Goal: Information Seeking & Learning: Learn about a topic

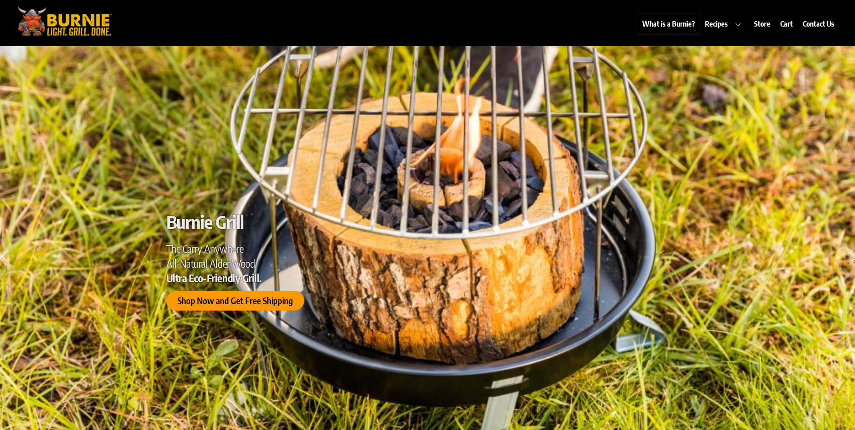
click at [674, 25] on link "What is a Burnie?" at bounding box center [668, 24] width 61 height 21
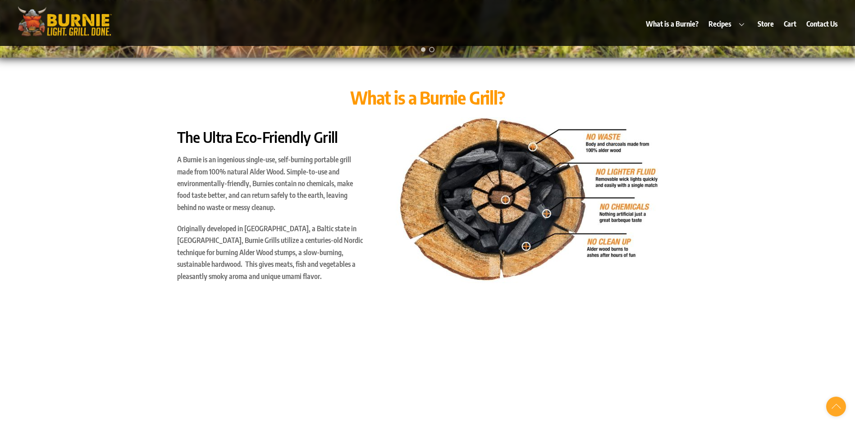
scroll to position [430, 0]
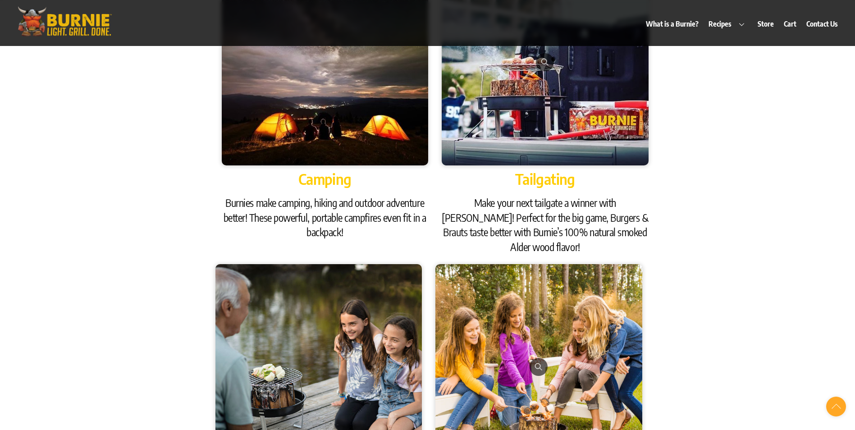
scroll to position [1106, 0]
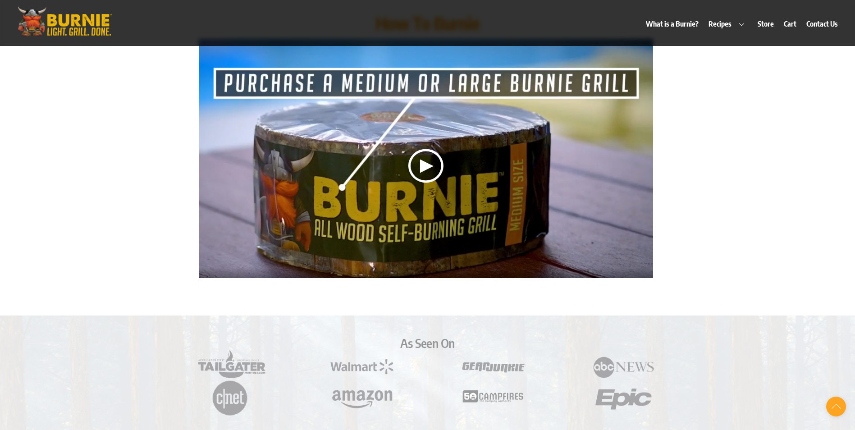
scroll to position [2052, 0]
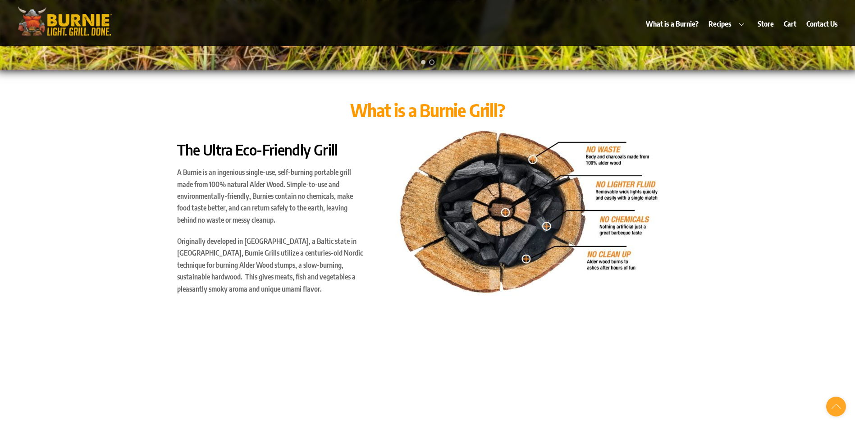
scroll to position [451, 0]
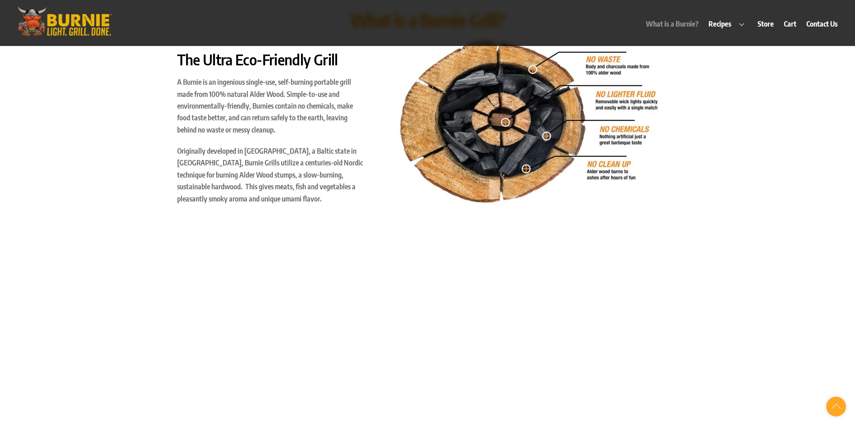
scroll to position [451, 0]
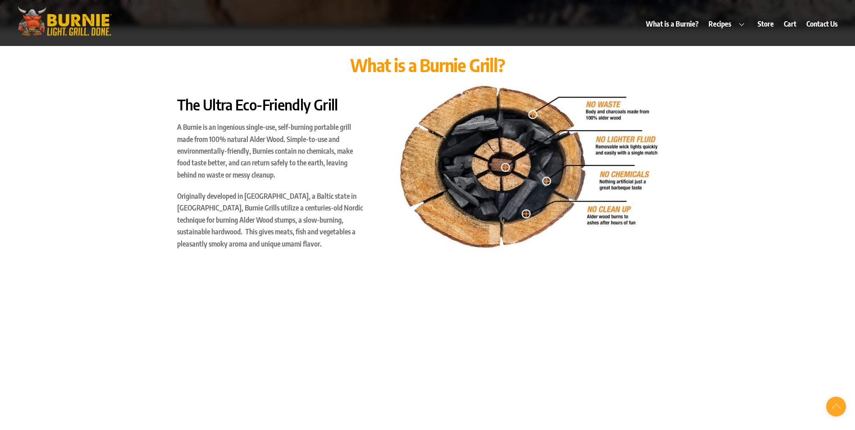
click at [684, 169] on div at bounding box center [542, 169] width 293 height 169
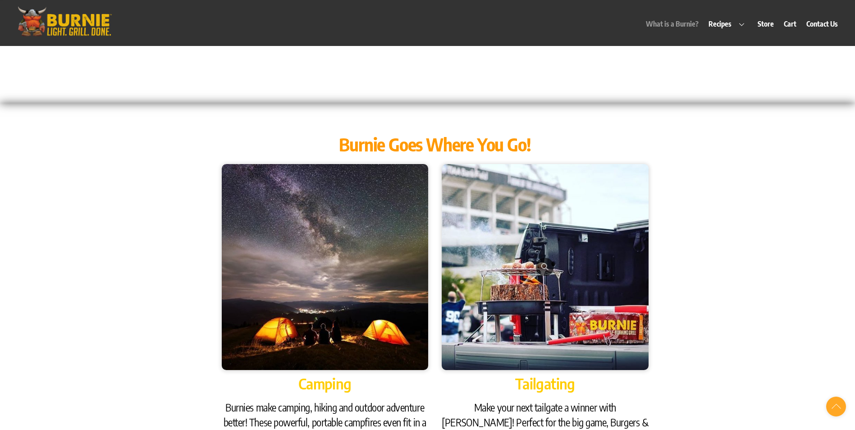
scroll to position [946, 0]
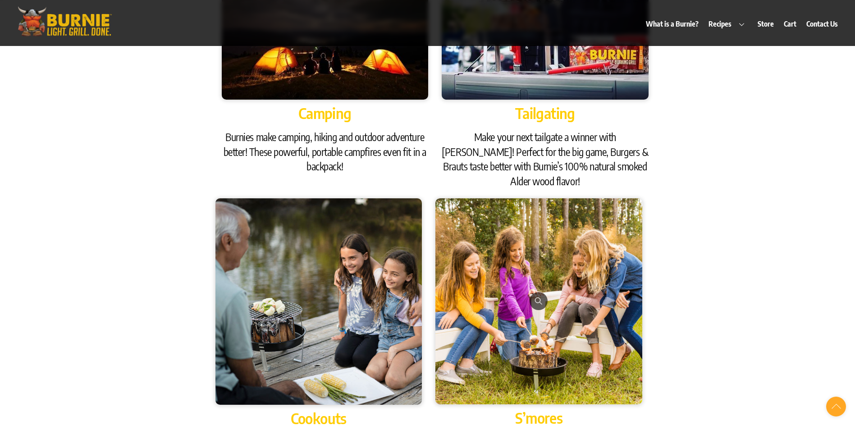
scroll to position [946, 0]
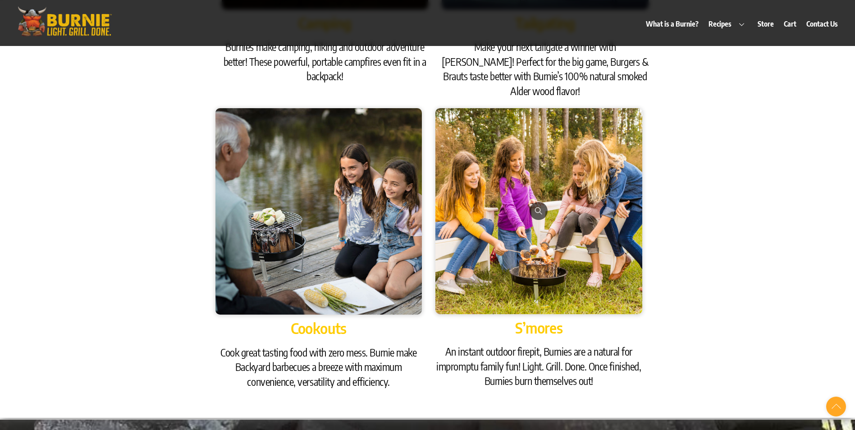
drag, startPoint x: 715, startPoint y: 352, endPoint x: 714, endPoint y: 344, distance: 7.7
click at [715, 352] on div "Burnie Goes Where You Go! Camping Burnies make camping, hiking and outdoor adve…" at bounding box center [427, 80] width 855 height 675
click at [541, 202] on span at bounding box center [538, 211] width 18 height 18
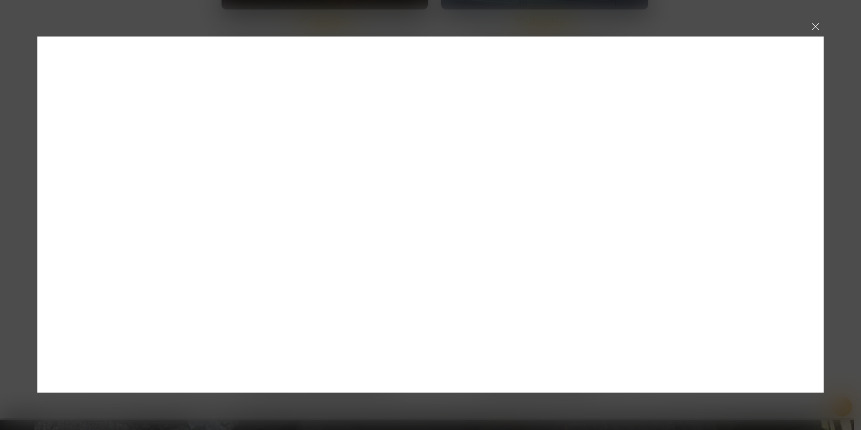
click at [820, 24] on div at bounding box center [816, 26] width 16 height 16
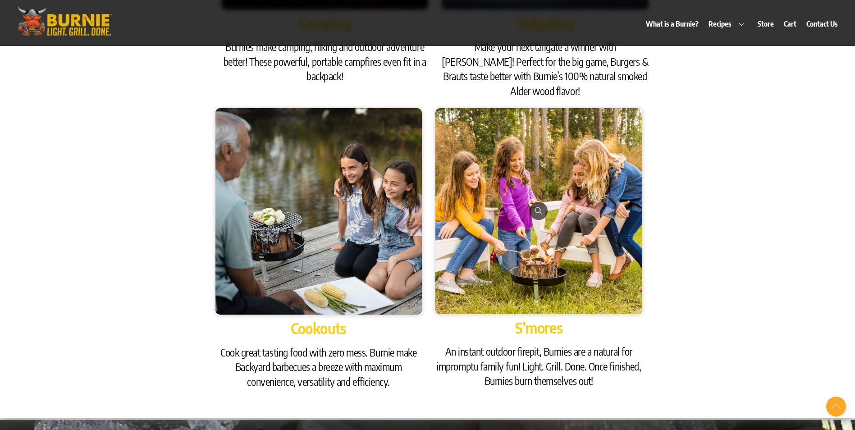
click at [720, 202] on div "Burnie Goes Where You Go! Camping Burnies make camping, hiking and outdoor adve…" at bounding box center [427, 80] width 855 height 675
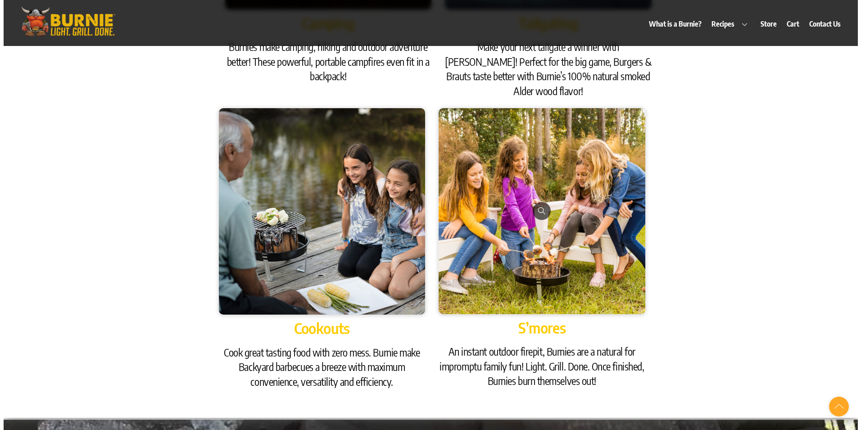
scroll to position [1081, 0]
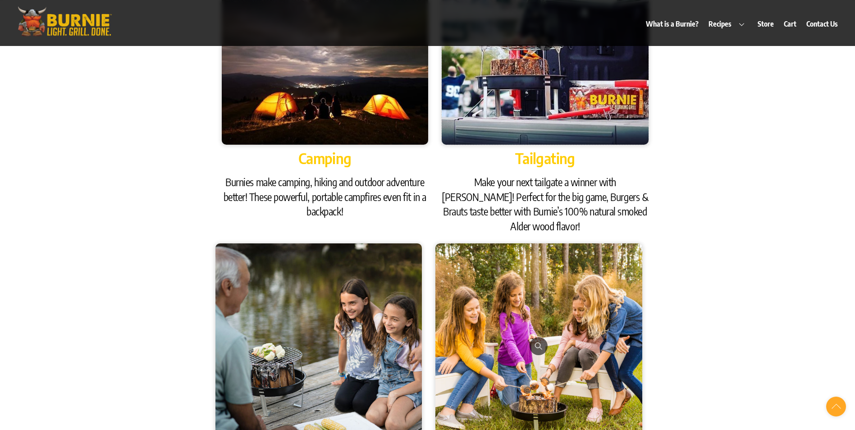
click at [550, 103] on img at bounding box center [545, 42] width 206 height 206
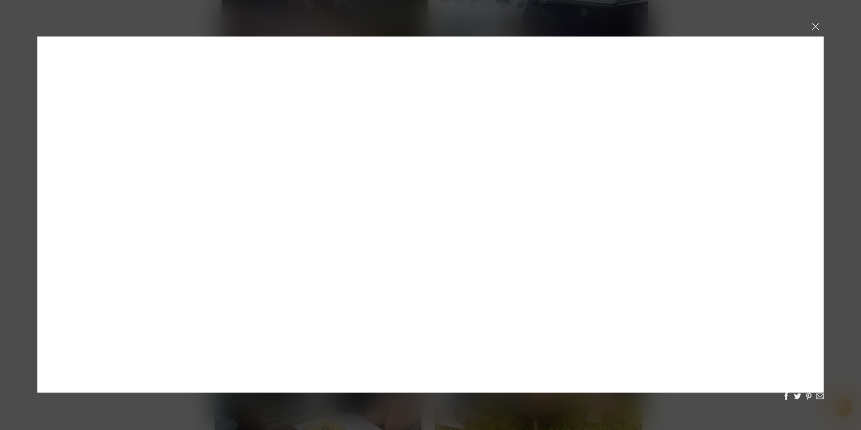
click at [810, 26] on div at bounding box center [816, 26] width 16 height 16
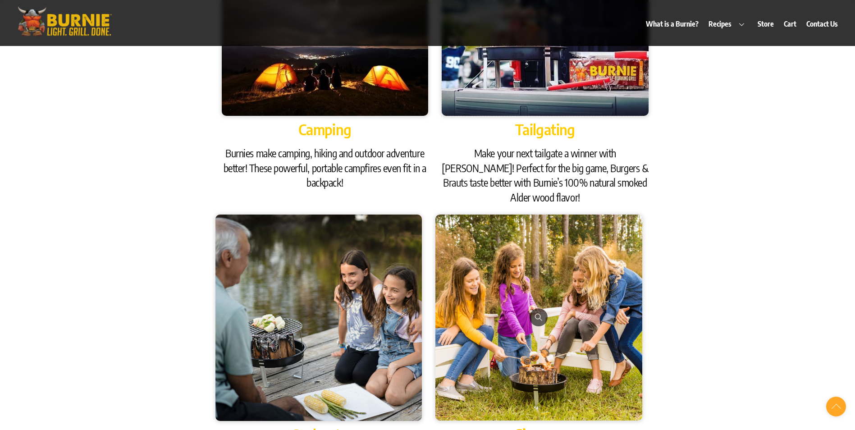
scroll to position [1155, 0]
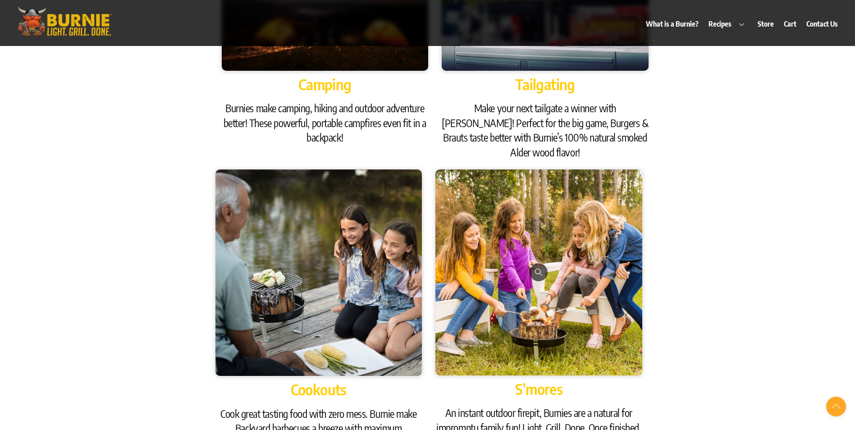
click at [115, 138] on div "Burnie Goes Where You Go! Camping Burnies make camping, hiking and outdoor adve…" at bounding box center [427, 141] width 855 height 675
click at [42, 62] on div "Burnie Goes Where You Go! Camping Burnies make camping, hiking and outdoor adve…" at bounding box center [427, 141] width 855 height 675
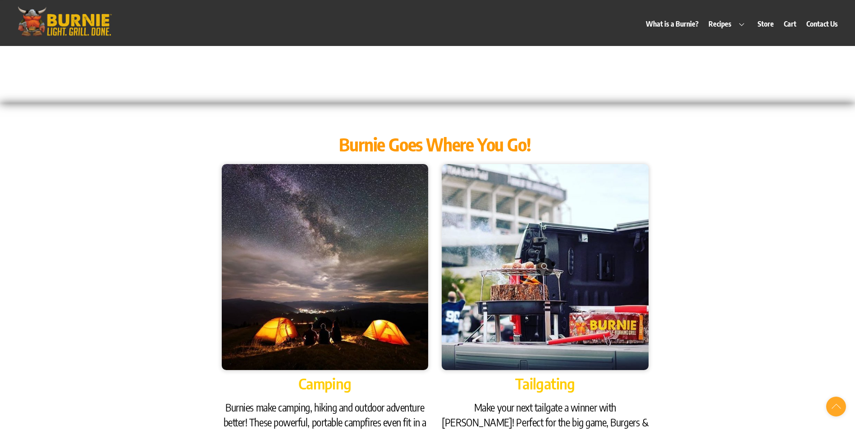
scroll to position [1081, 0]
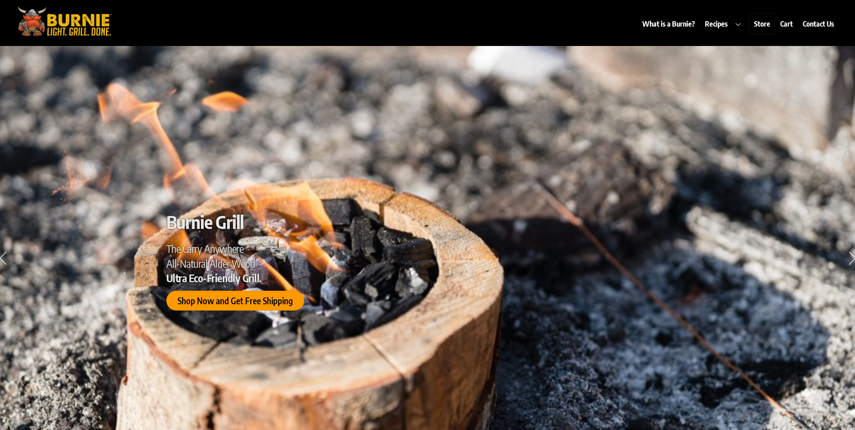
click at [762, 27] on link "Store" at bounding box center [761, 24] width 25 height 21
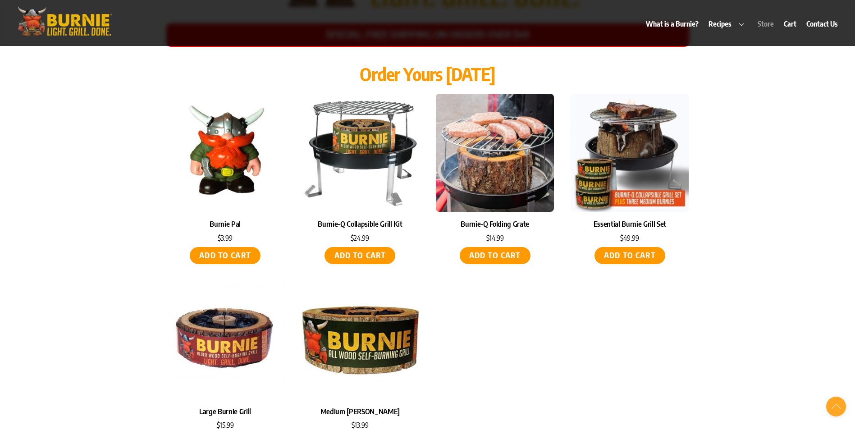
scroll to position [4137, 0]
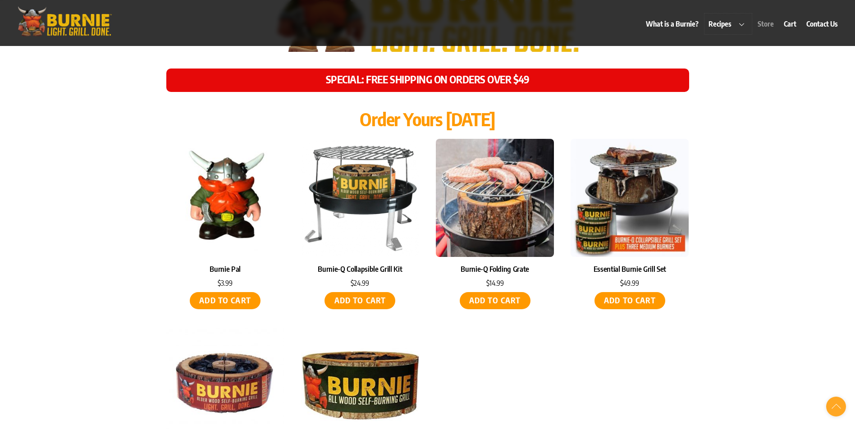
click at [720, 23] on link "Recipes" at bounding box center [728, 24] width 48 height 21
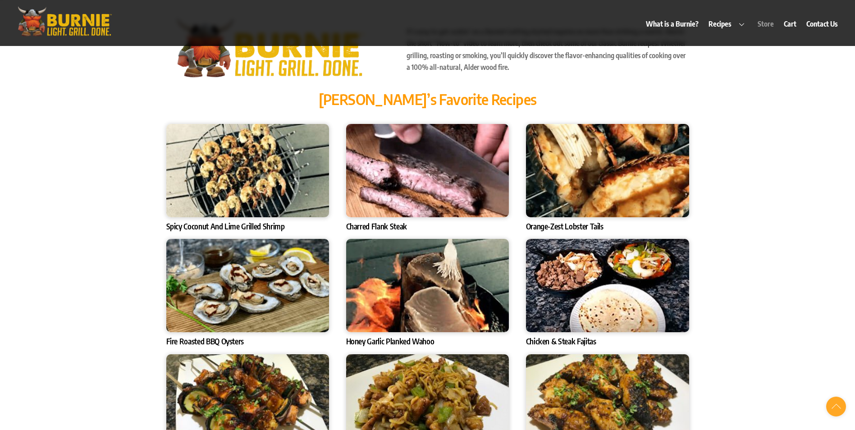
scroll to position [3125, 0]
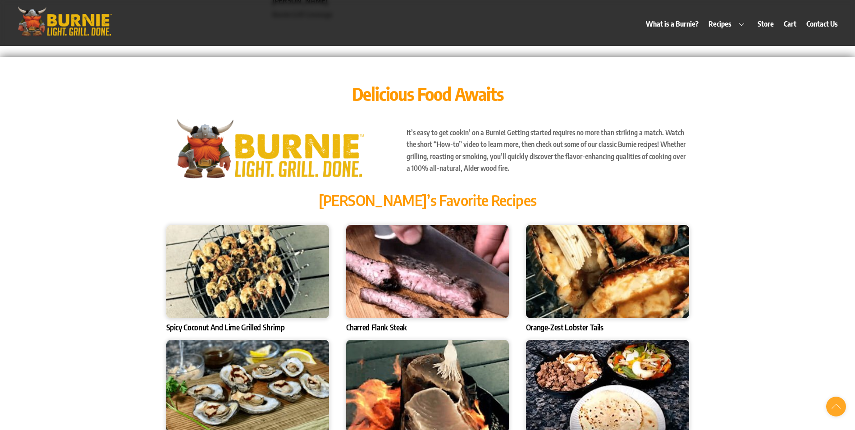
scroll to position [3215, 0]
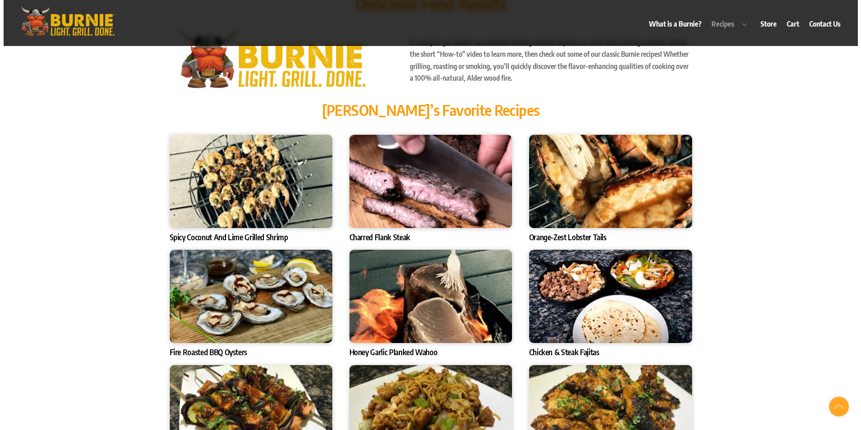
scroll to position [3260, 0]
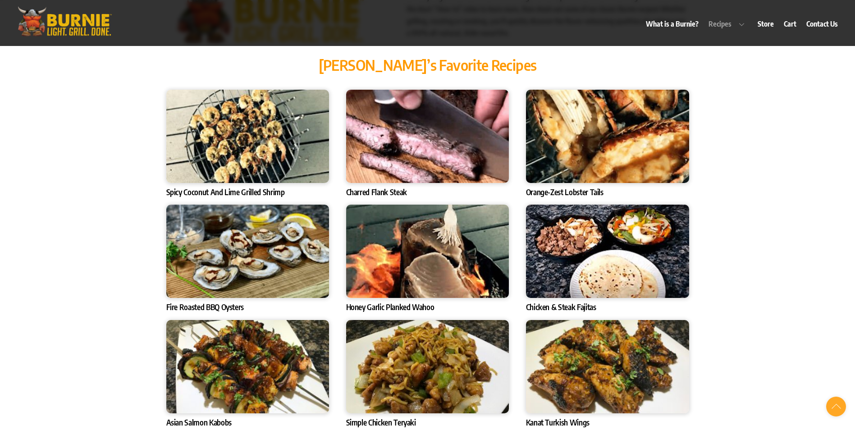
click at [250, 258] on img at bounding box center [247, 251] width 163 height 93
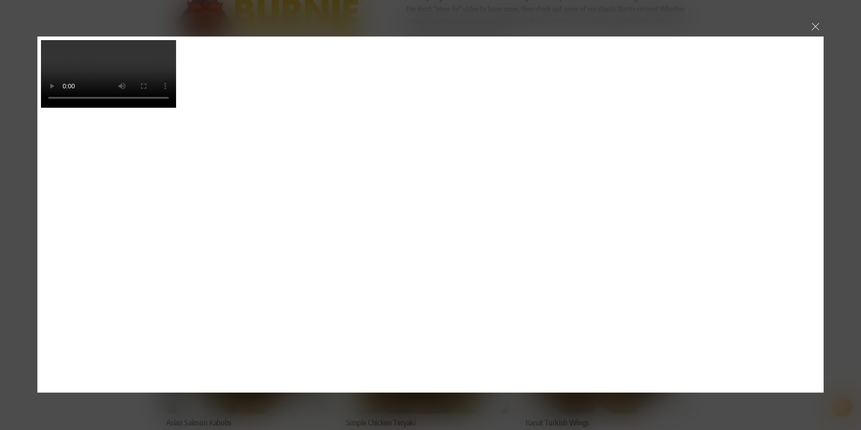
click at [816, 23] on div at bounding box center [816, 26] width 16 height 16
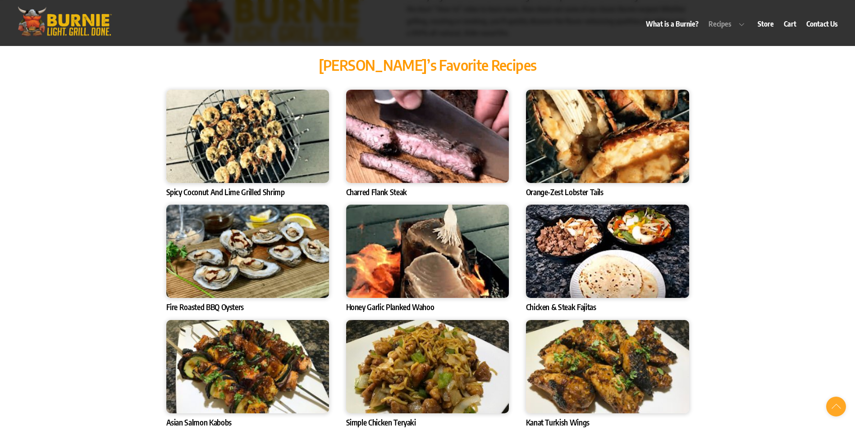
scroll to position [2776, 0]
